Goal: Task Accomplishment & Management: Use online tool/utility

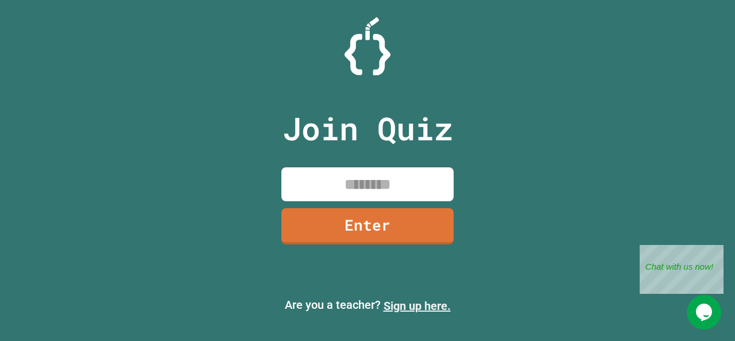
click at [413, 303] on link "Sign up here." at bounding box center [417, 306] width 67 height 14
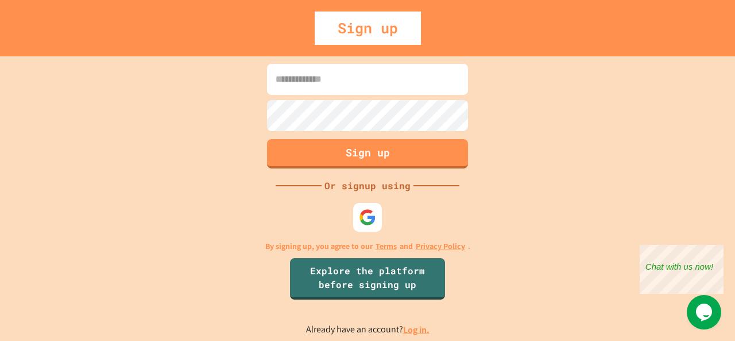
click at [365, 219] on img at bounding box center [367, 217] width 17 height 17
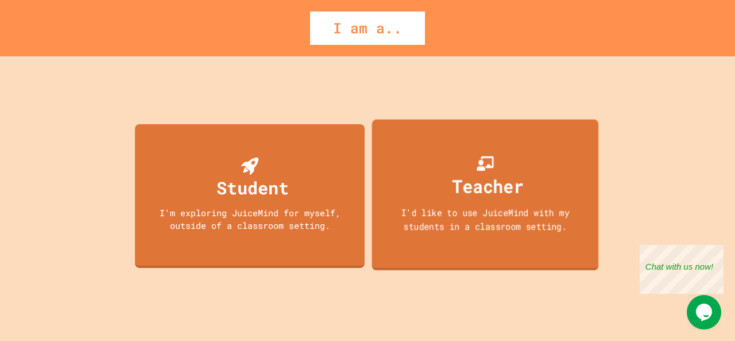
drag, startPoint x: 447, startPoint y: 226, endPoint x: 406, endPoint y: 212, distance: 43.6
click at [406, 212] on div "I'd like to use JuiceMind with my students in a classroom setting." at bounding box center [485, 218] width 204 height 27
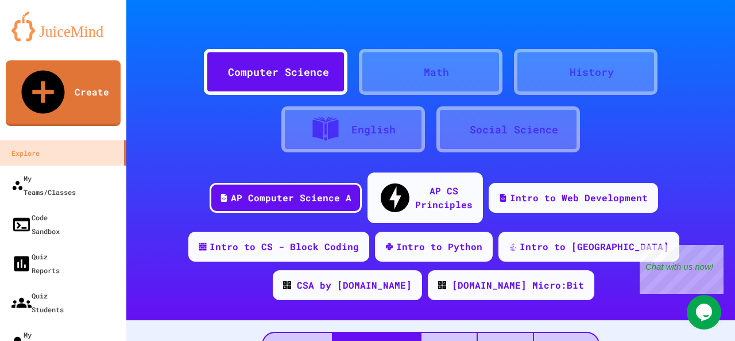
click at [292, 81] on div "Computer Science" at bounding box center [276, 72] width 144 height 46
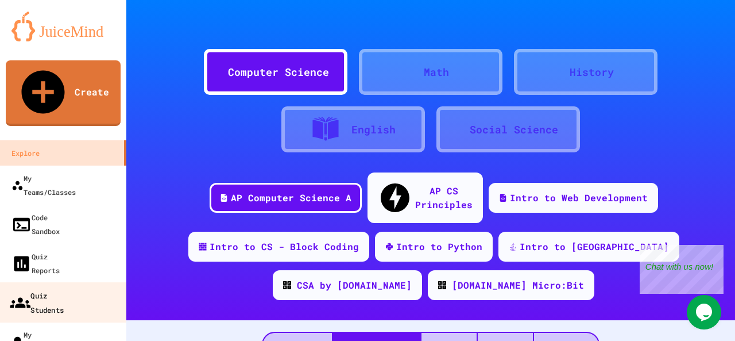
click at [93, 282] on link "Quiz Students" at bounding box center [63, 302] width 130 height 40
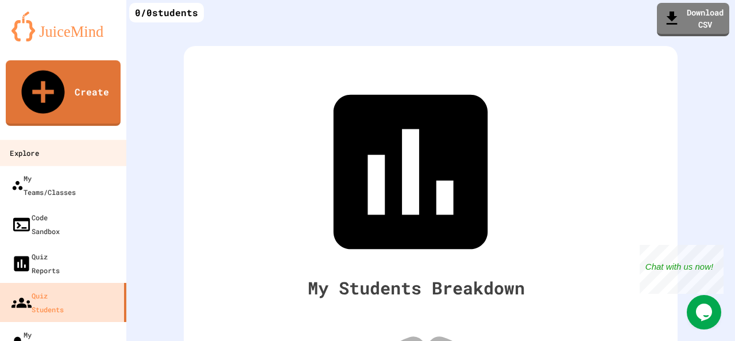
click at [71, 140] on link "Explore" at bounding box center [63, 153] width 130 height 26
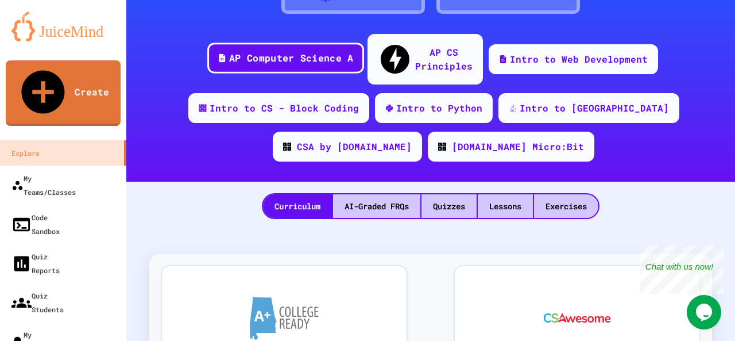
scroll to position [18, 0]
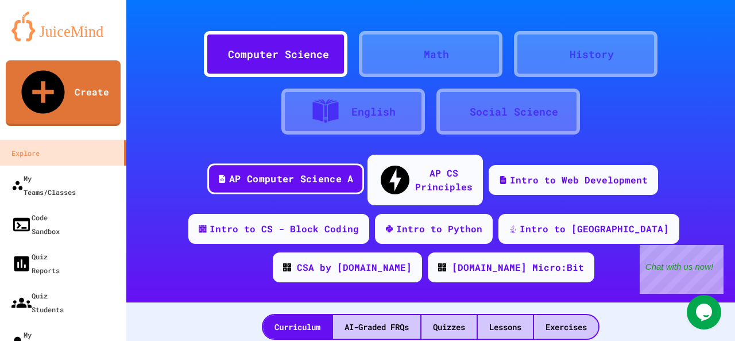
click at [285, 172] on div "AP Computer Science A" at bounding box center [291, 179] width 124 height 14
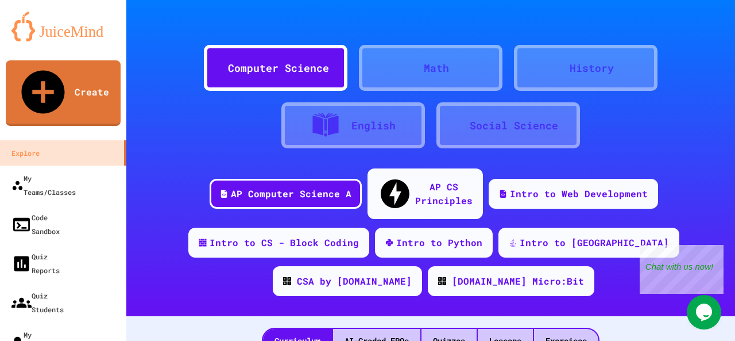
scroll to position [6, 0]
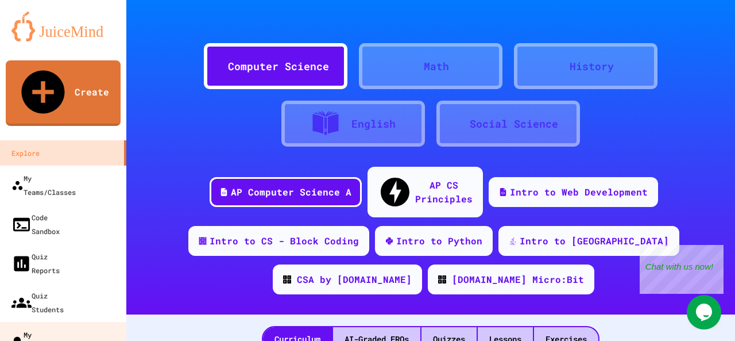
click at [51, 328] on div "My Quizzes" at bounding box center [31, 342] width 40 height 28
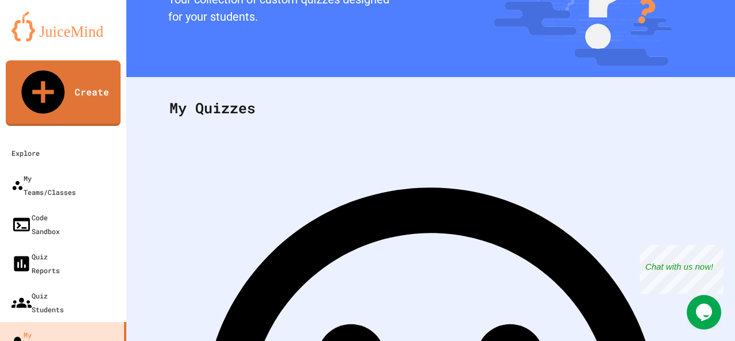
scroll to position [92, 0]
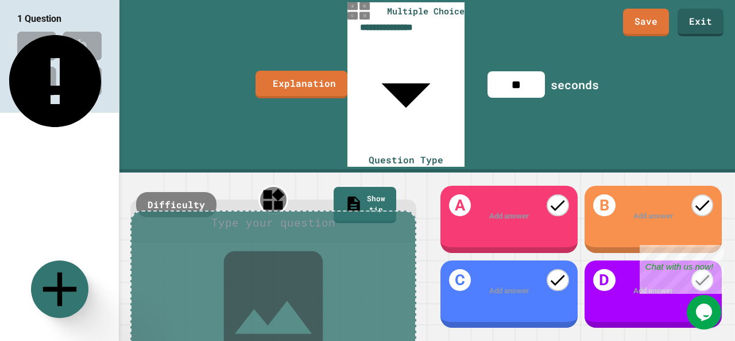
click at [306, 214] on div at bounding box center [274, 222] width 256 height 17
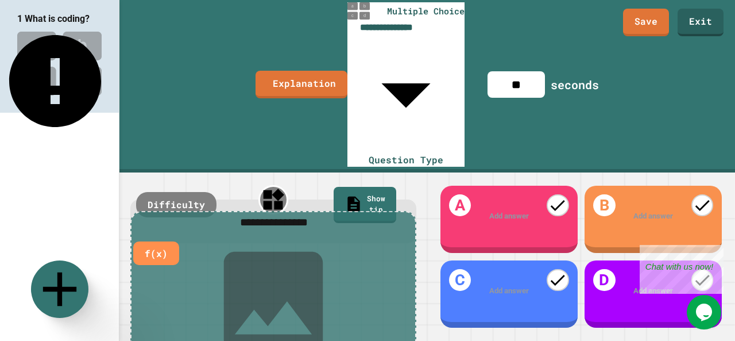
click at [500, 210] on div at bounding box center [509, 216] width 106 height 12
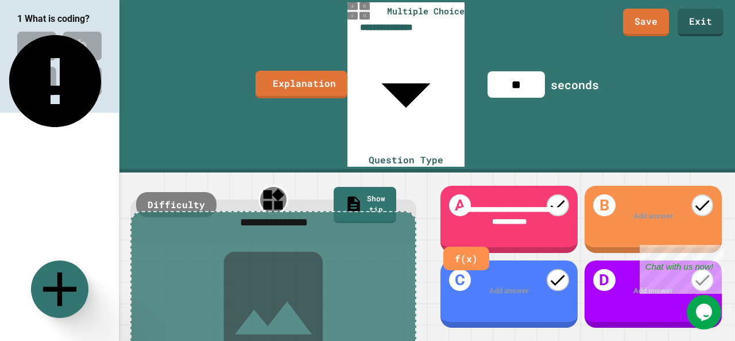
click at [476, 206] on span "**********" at bounding box center [511, 216] width 101 height 20
click at [669, 195] on div "Add answer" at bounding box center [653, 216] width 137 height 43
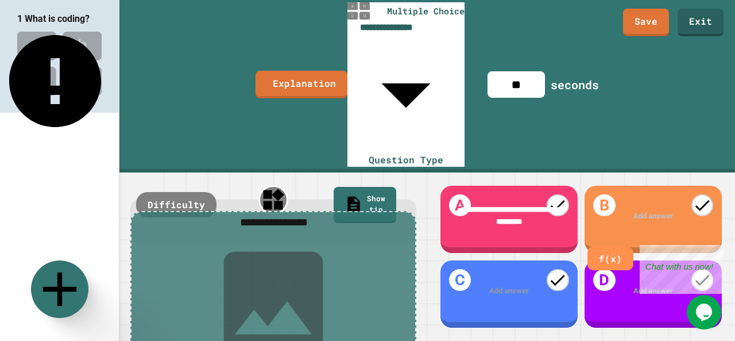
click at [657, 210] on div at bounding box center [654, 216] width 106 height 12
click at [504, 271] on div "Add answer" at bounding box center [509, 291] width 137 height 43
drag, startPoint x: 504, startPoint y: 266, endPoint x: 495, endPoint y: 264, distance: 9.5
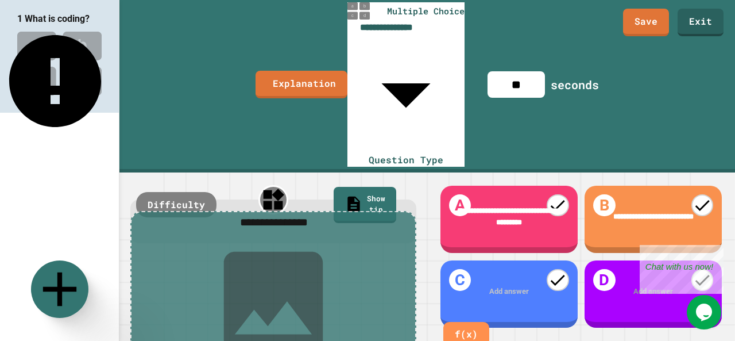
drag, startPoint x: 495, startPoint y: 264, endPoint x: 475, endPoint y: 264, distance: 20.1
click at [475, 286] on div at bounding box center [509, 291] width 107 height 11
click at [517, 286] on div at bounding box center [509, 291] width 107 height 11
click at [507, 286] on div at bounding box center [509, 291] width 107 height 11
click at [715, 251] on div "Close" at bounding box center [715, 252] width 14 height 14
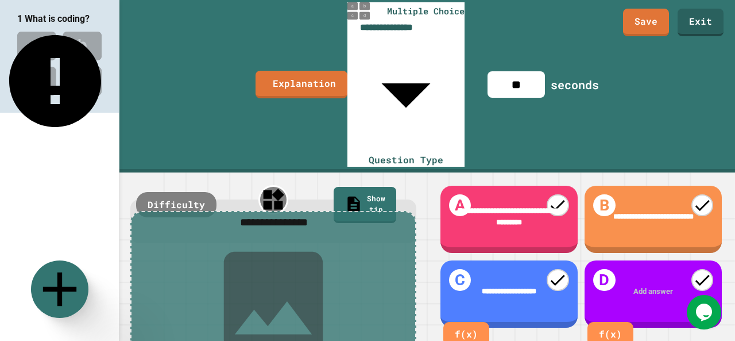
click at [642, 286] on div at bounding box center [654, 291] width 107 height 11
click at [87, 129] on div "1 What is coding?" at bounding box center [59, 118] width 119 height 237
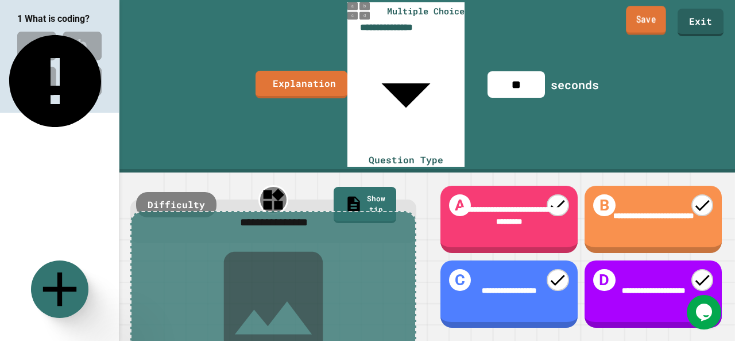
click at [659, 22] on link "Save" at bounding box center [646, 20] width 40 height 29
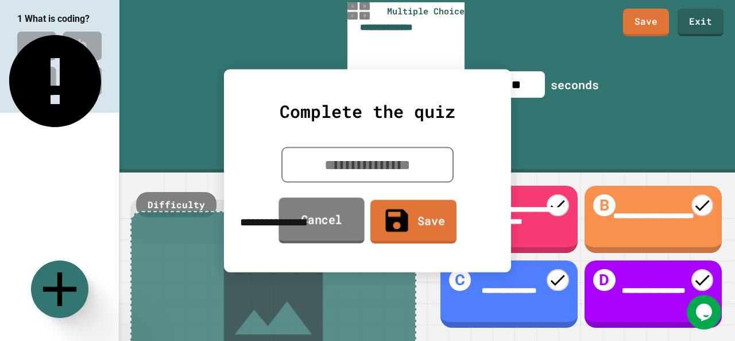
click at [332, 224] on link "Cancel" at bounding box center [322, 220] width 86 height 46
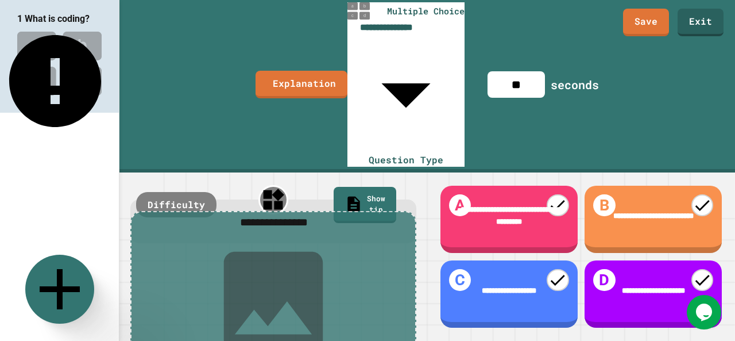
click at [64, 280] on icon at bounding box center [59, 289] width 69 height 69
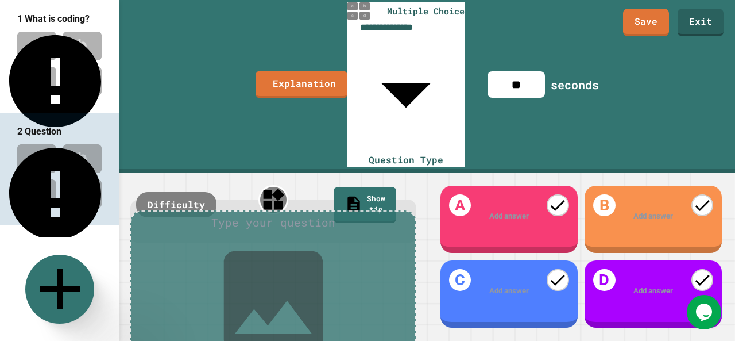
click at [61, 266] on link at bounding box center [59, 289] width 69 height 69
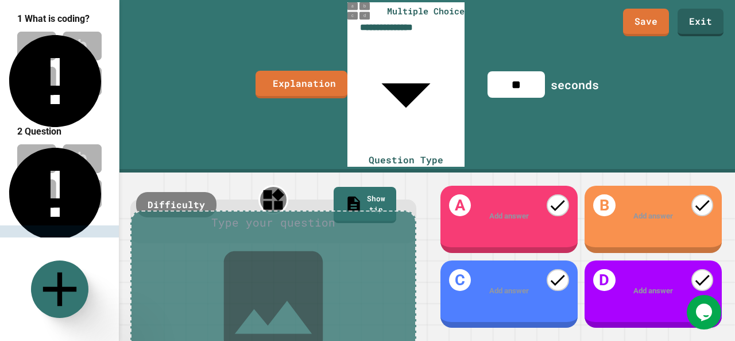
scroll to position [84, 0]
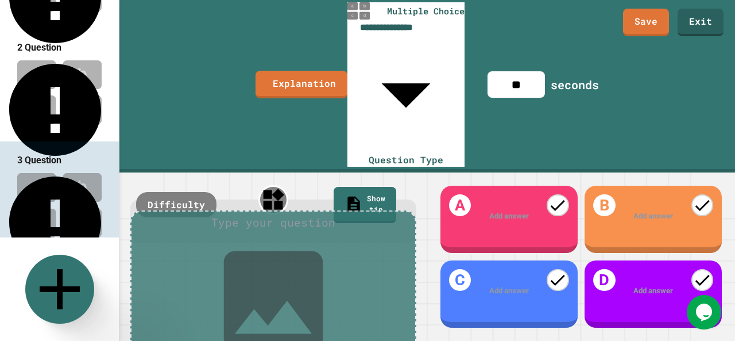
click at [72, 274] on icon at bounding box center [59, 289] width 69 height 69
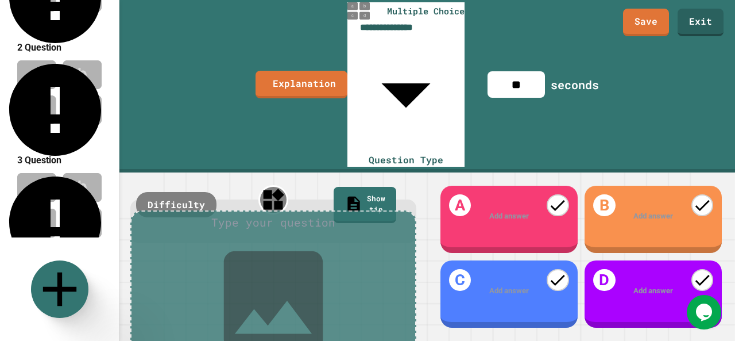
scroll to position [191, 0]
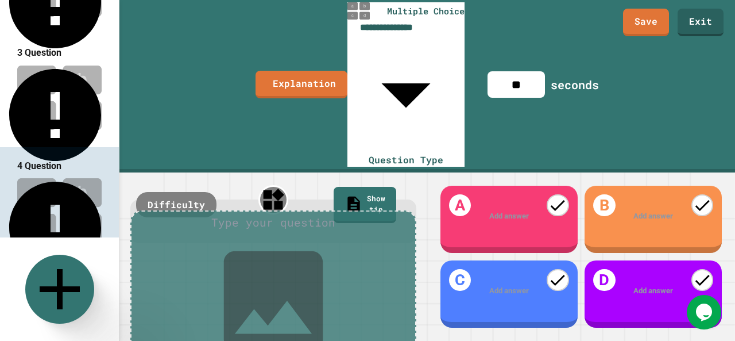
click at [68, 279] on icon at bounding box center [59, 289] width 69 height 69
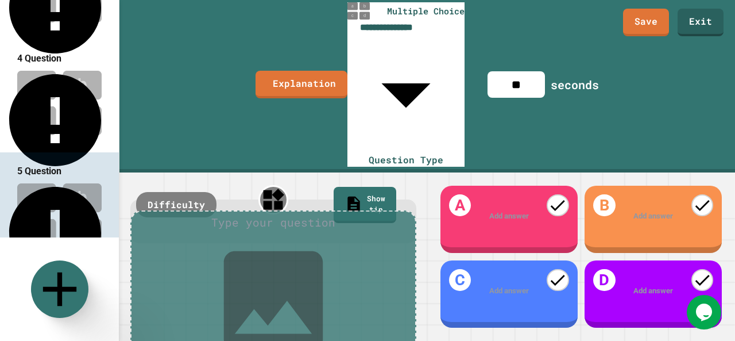
scroll to position [0, 0]
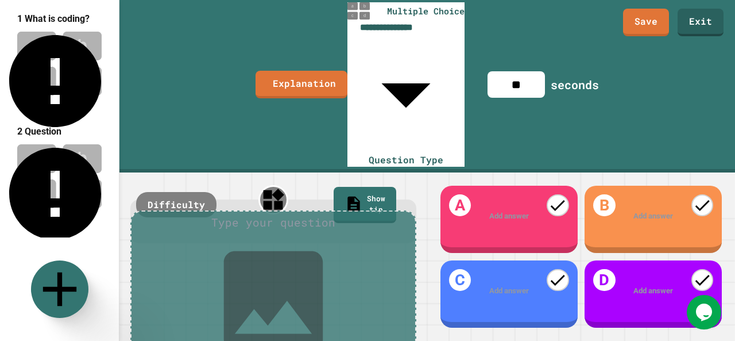
click at [66, 88] on img at bounding box center [59, 63] width 119 height 75
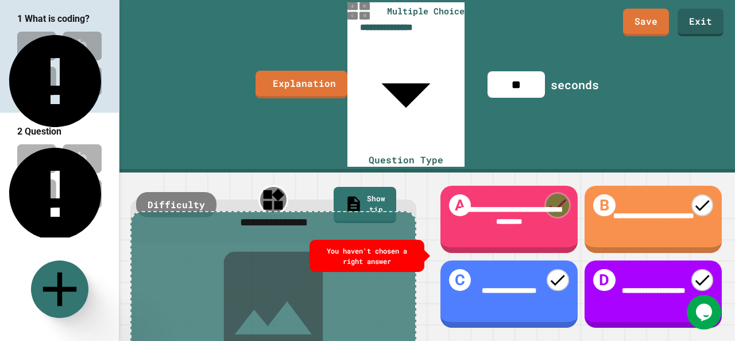
click at [552, 193] on icon at bounding box center [558, 205] width 24 height 24
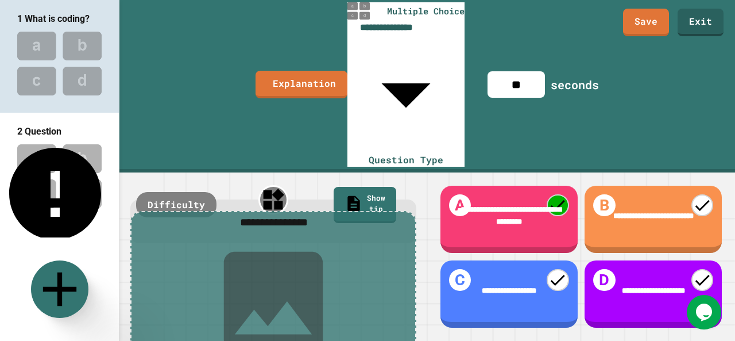
click at [61, 158] on img at bounding box center [59, 175] width 119 height 75
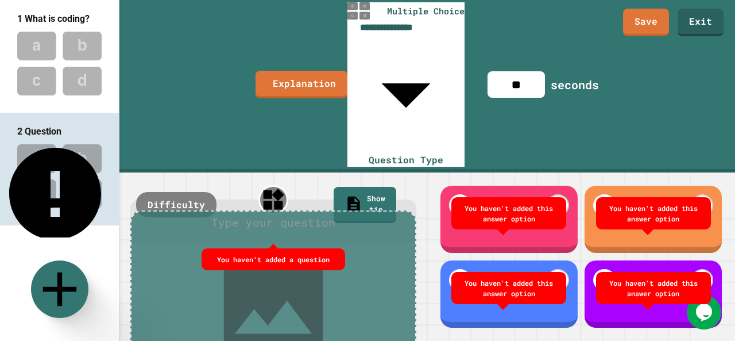
click at [521, 210] on div at bounding box center [509, 216] width 106 height 12
